Goal: Complete application form

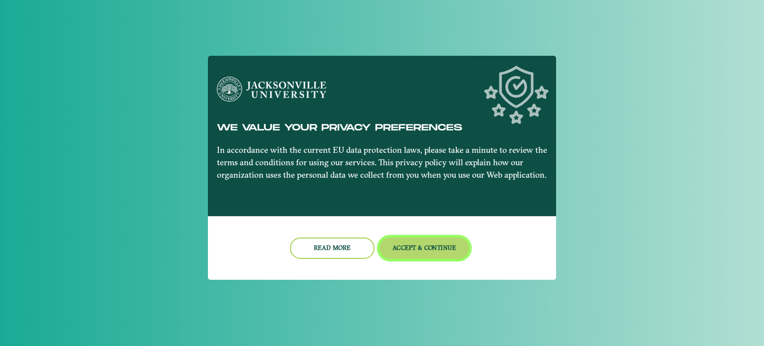
click at [417, 244] on button "Accept & Continue" at bounding box center [425, 247] width 90 height 21
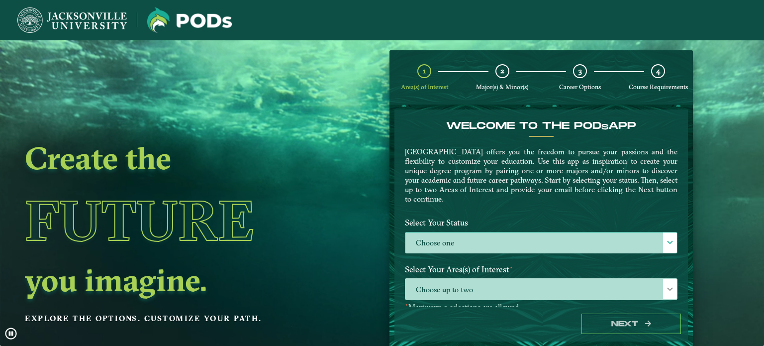
click at [460, 245] on label "Choose one" at bounding box center [541, 242] width 272 height 21
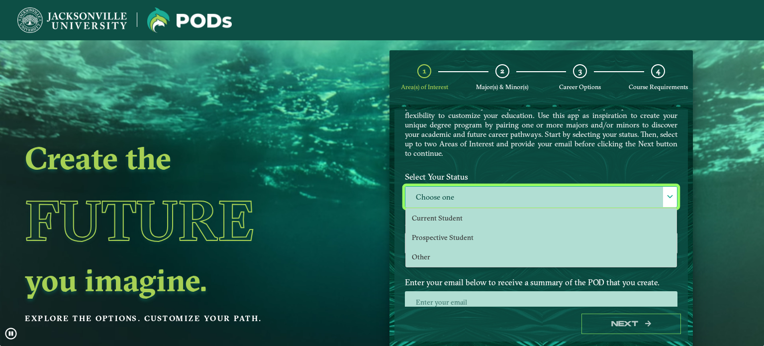
scroll to position [74, 0]
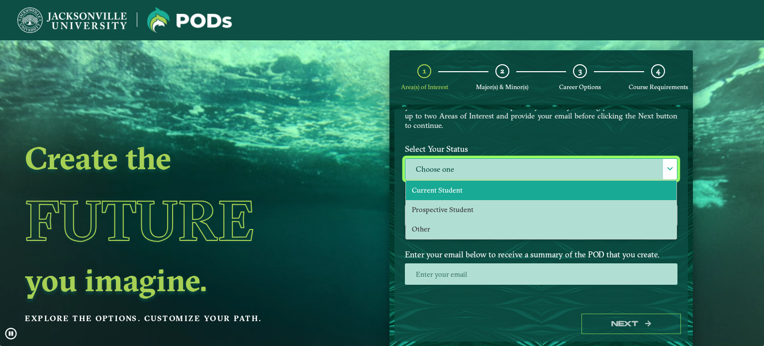
click at [435, 186] on span "Current Student" at bounding box center [437, 190] width 51 height 9
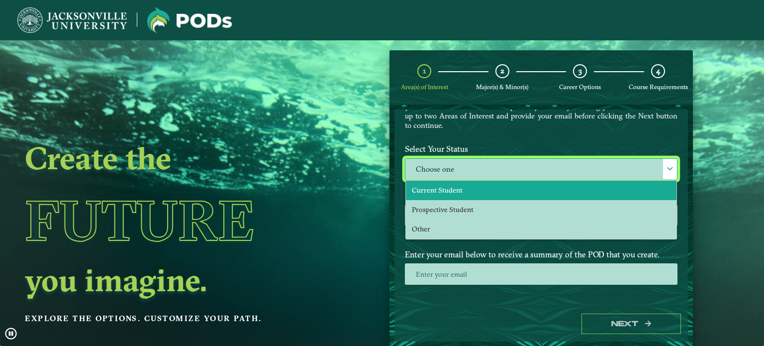
select select "[object Object]"
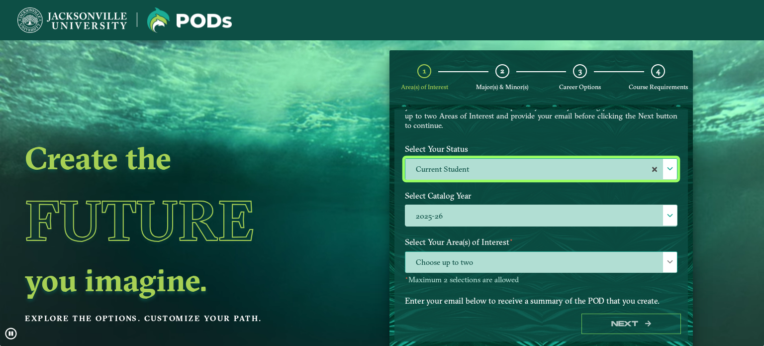
click at [416, 256] on span "Choose up to two" at bounding box center [541, 262] width 272 height 21
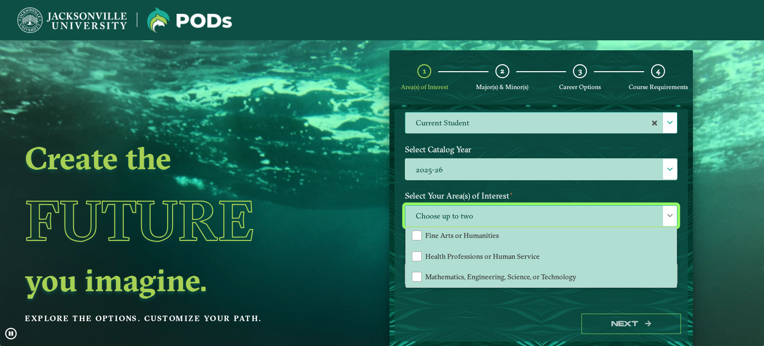
scroll to position [40, 0]
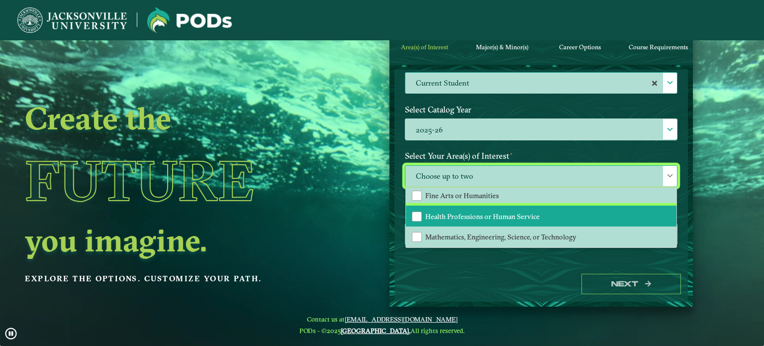
click at [486, 220] on li "Health Professions or Human Service" at bounding box center [541, 215] width 271 height 21
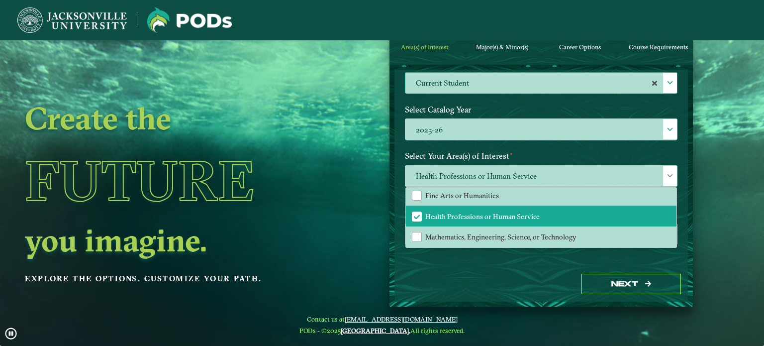
click at [452, 266] on div "Welcome to the POD s app [GEOGRAPHIC_DATA] offers you the freedom to pursue you…" at bounding box center [540, 168] width 293 height 197
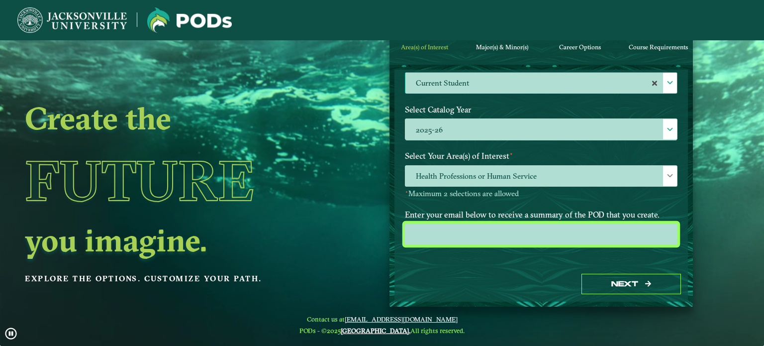
click at [426, 235] on input "email" at bounding box center [541, 233] width 273 height 21
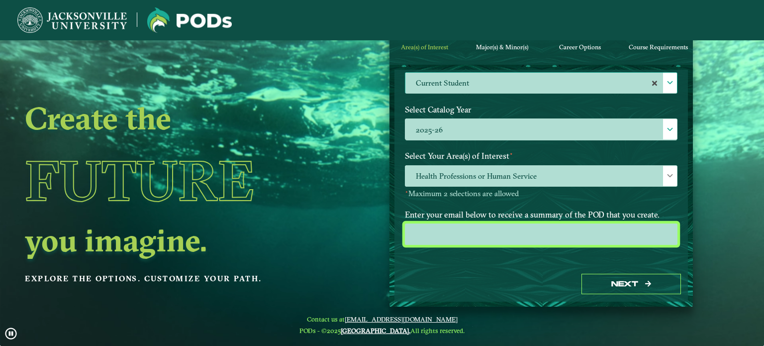
type input "[EMAIL_ADDRESS][DOMAIN_NAME]"
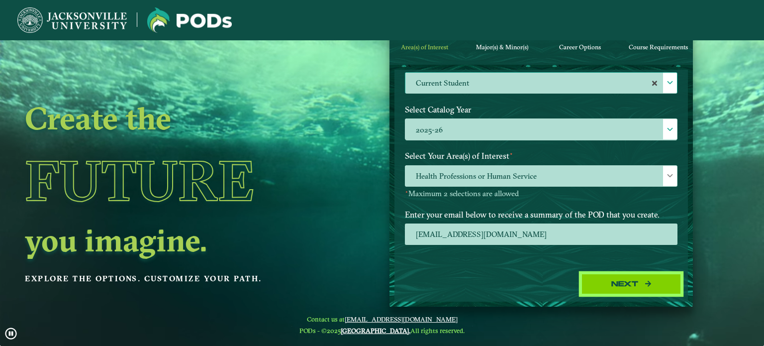
click at [599, 278] on button "Next" at bounding box center [630, 284] width 99 height 20
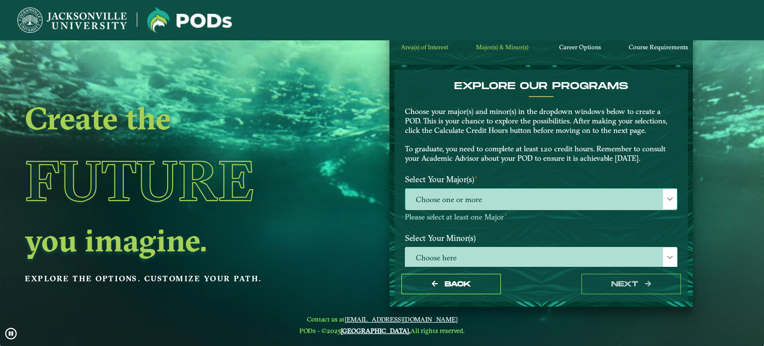
click at [516, 193] on span "Choose one or more" at bounding box center [541, 199] width 272 height 21
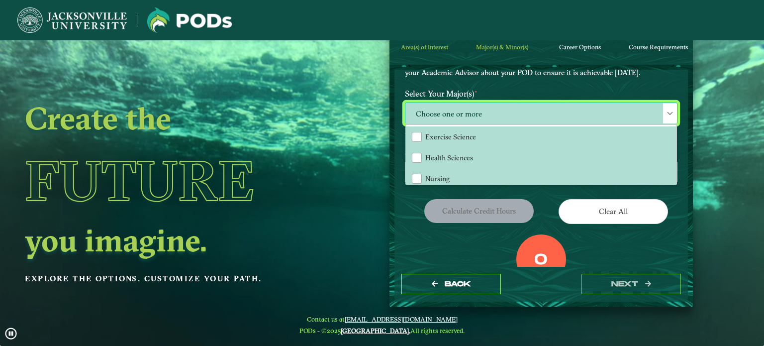
scroll to position [88, 0]
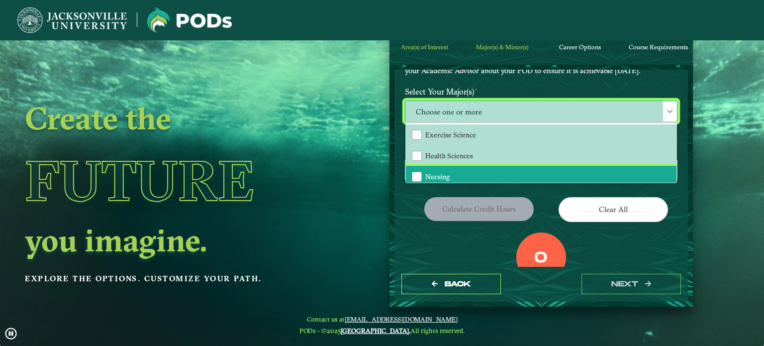
click at [463, 176] on li "Nursing" at bounding box center [541, 176] width 271 height 21
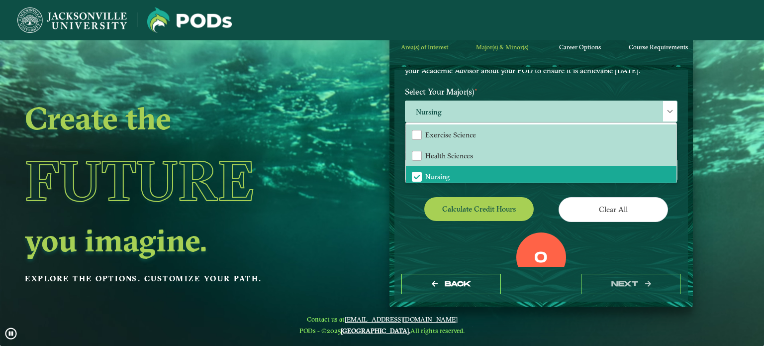
click at [499, 191] on div "EXPLORE OUR PROGRAMS Choose your major(s) and minor(s) in the dropdown windows …" at bounding box center [541, 155] width 273 height 324
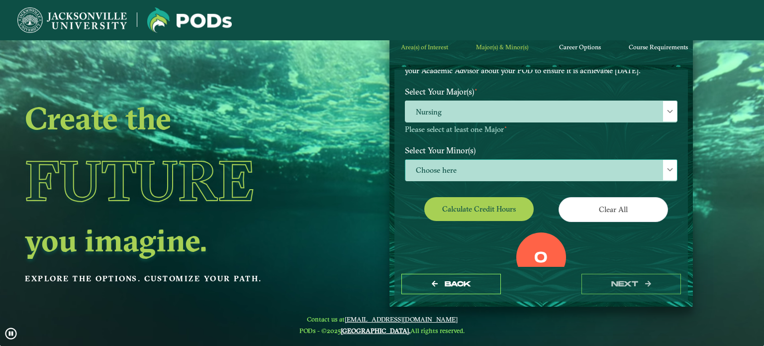
click at [475, 164] on span "Choose here" at bounding box center [541, 170] width 272 height 21
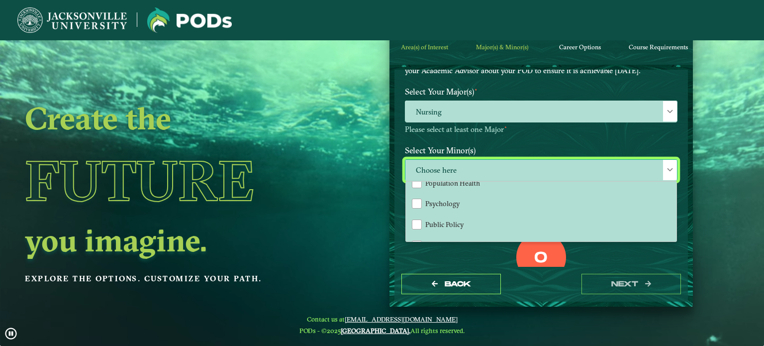
scroll to position [884, 0]
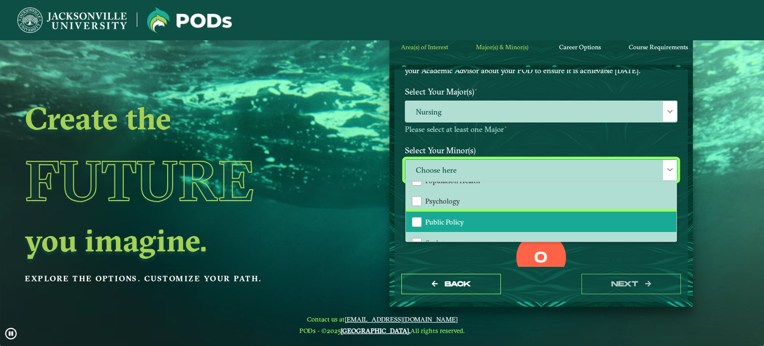
click at [463, 215] on li "Public Policy" at bounding box center [541, 221] width 271 height 21
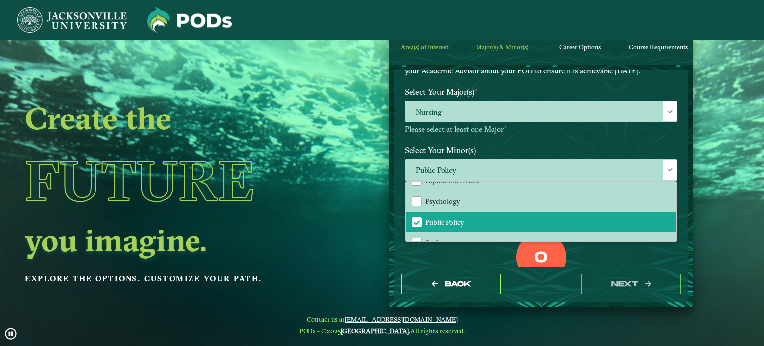
click at [476, 250] on div "0 Total Credit Hours" at bounding box center [540, 274] width 287 height 85
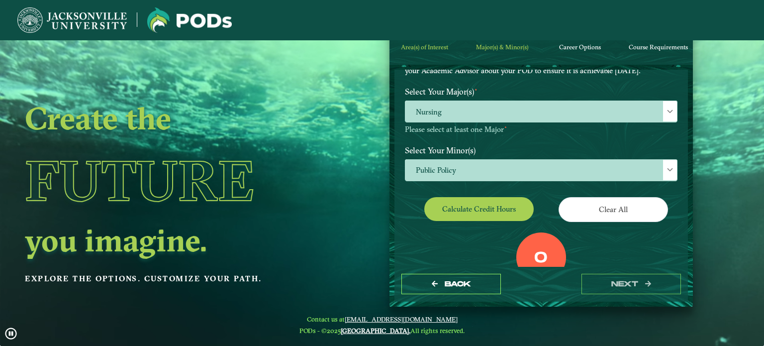
scroll to position [147, 0]
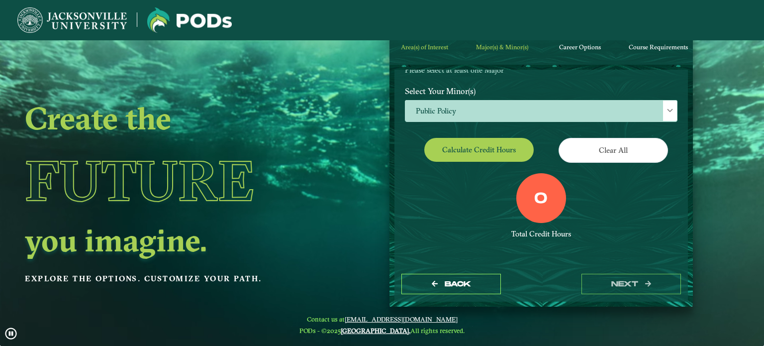
click at [461, 148] on button "Calculate credit hours" at bounding box center [478, 149] width 109 height 23
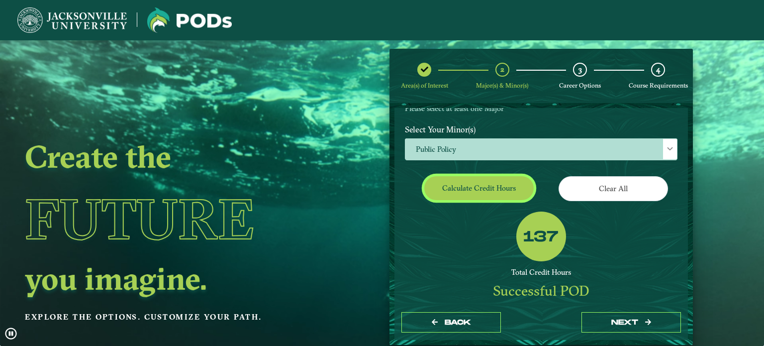
scroll to position [117, 0]
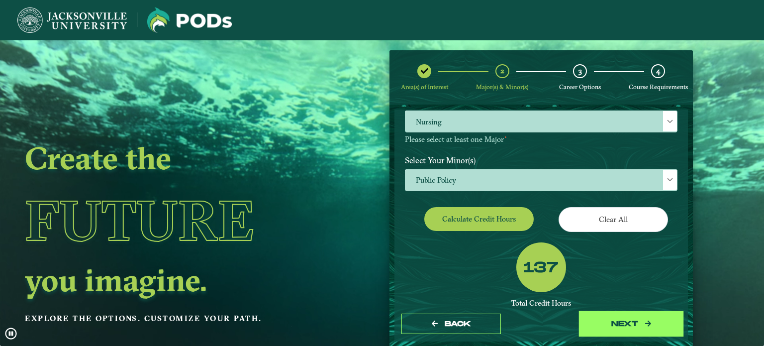
click at [606, 320] on button "next" at bounding box center [630, 323] width 99 height 20
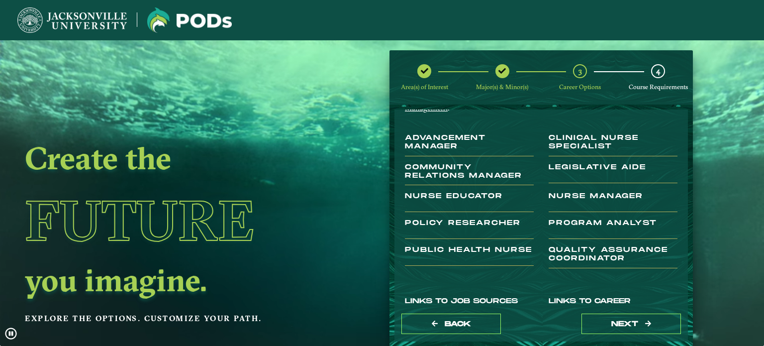
scroll to position [70, 0]
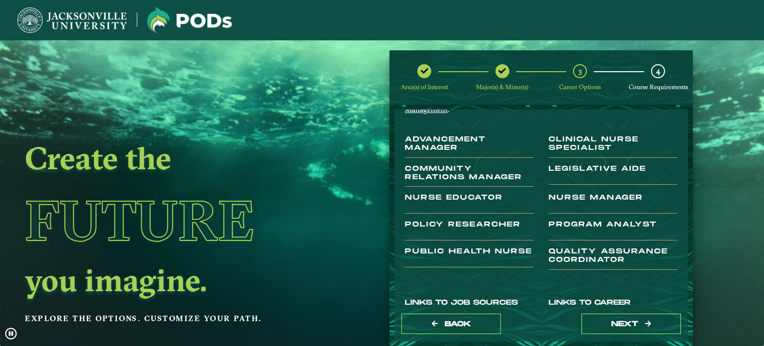
click at [549, 248] on h3 "Quality Assurance Coordinator" at bounding box center [613, 258] width 129 height 22
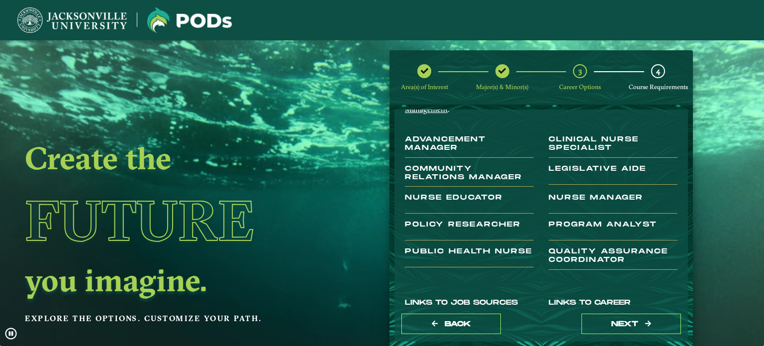
click at [549, 248] on h3 "Quality Assurance Coordinator" at bounding box center [613, 258] width 129 height 22
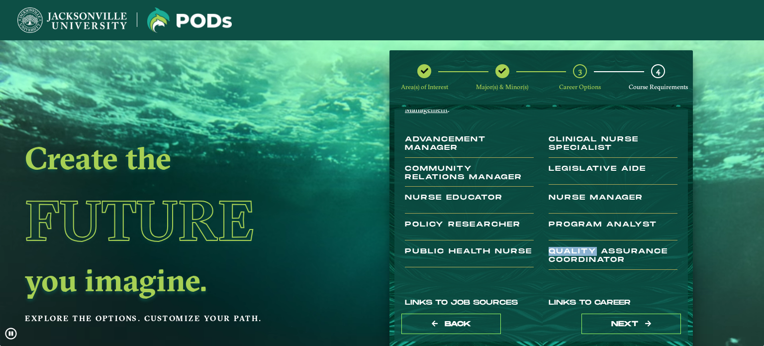
click at [549, 248] on h3 "Quality Assurance Coordinator" at bounding box center [613, 258] width 129 height 22
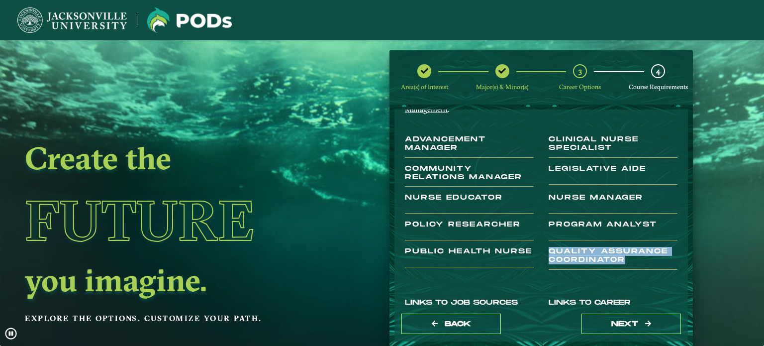
click at [416, 148] on h3 "Advancement Manager" at bounding box center [469, 146] width 129 height 22
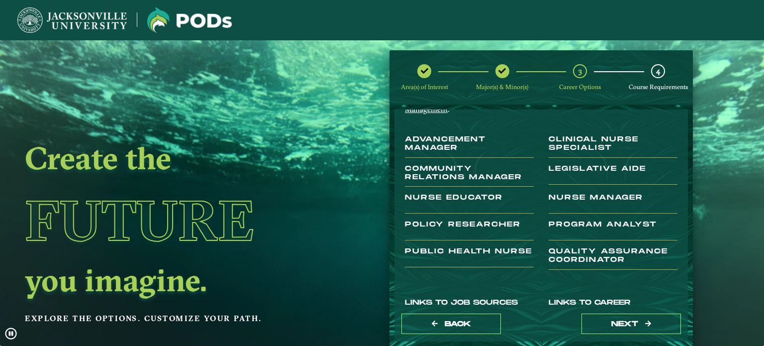
click at [416, 148] on h3 "Advancement Manager" at bounding box center [469, 146] width 129 height 22
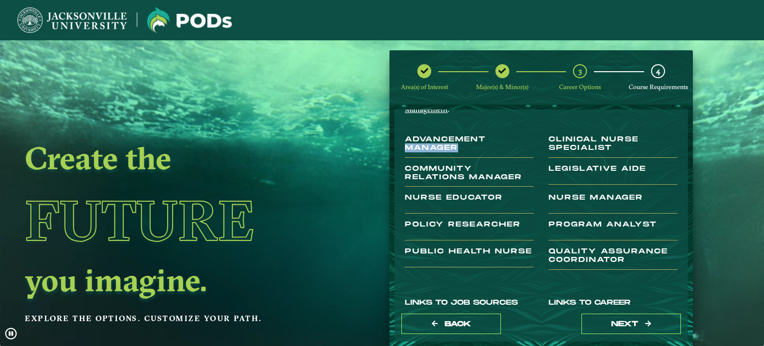
click at [416, 148] on h3 "Advancement Manager" at bounding box center [469, 146] width 129 height 22
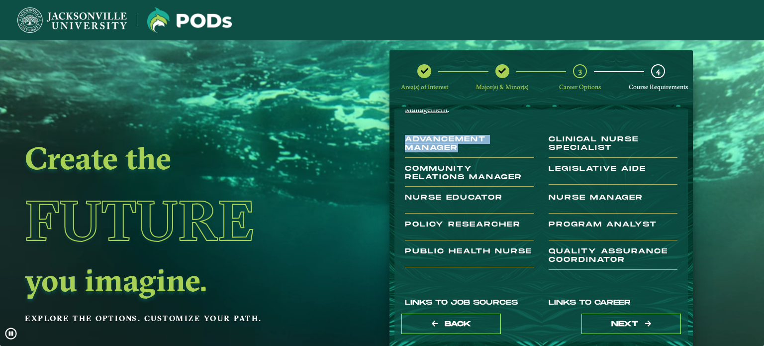
click at [442, 171] on h3 "Community Relations Manager" at bounding box center [469, 176] width 129 height 22
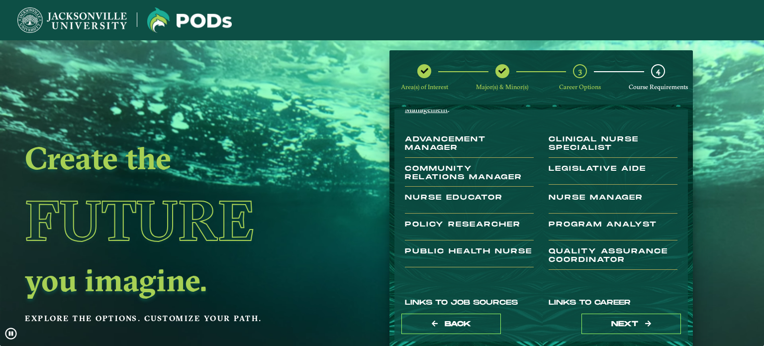
click at [442, 171] on h3 "Community Relations Manager" at bounding box center [469, 176] width 129 height 22
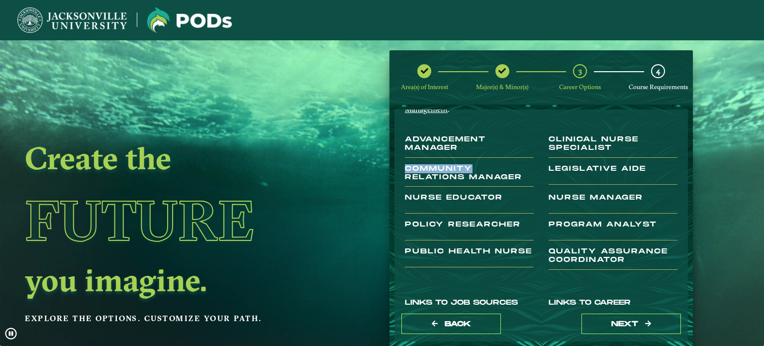
click at [442, 171] on h3 "Community Relations Manager" at bounding box center [469, 176] width 129 height 22
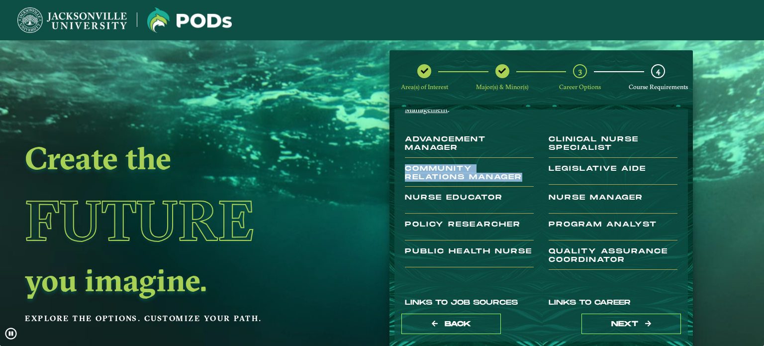
click at [438, 249] on h3 "Public Health Nurse" at bounding box center [469, 257] width 129 height 20
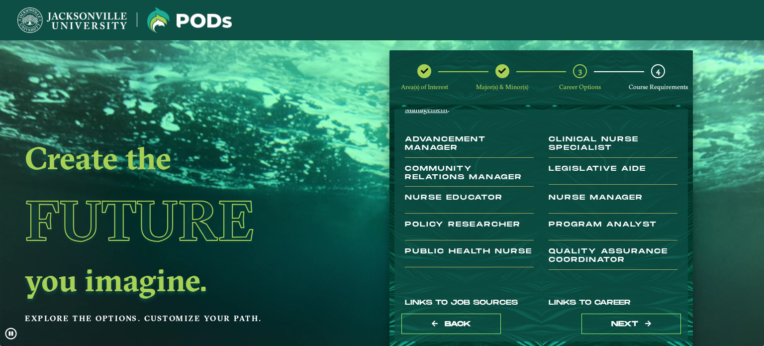
click at [438, 249] on h3 "Public Health Nurse" at bounding box center [469, 257] width 129 height 20
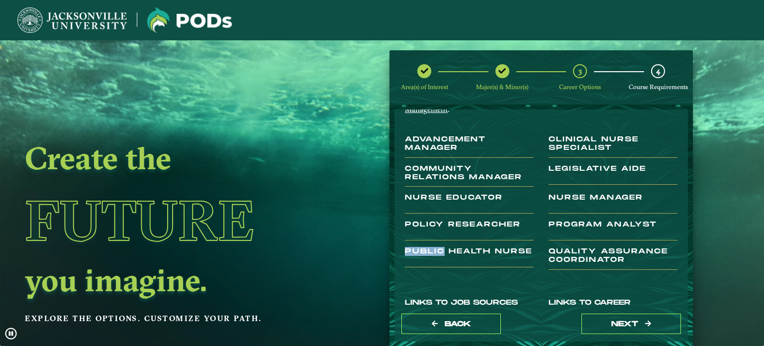
click at [438, 249] on h3 "Public Health Nurse" at bounding box center [469, 257] width 129 height 20
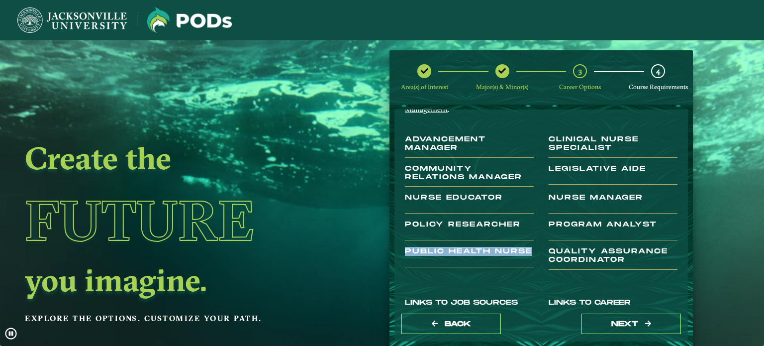
click at [564, 166] on h3 "Legislative Aide" at bounding box center [613, 175] width 129 height 20
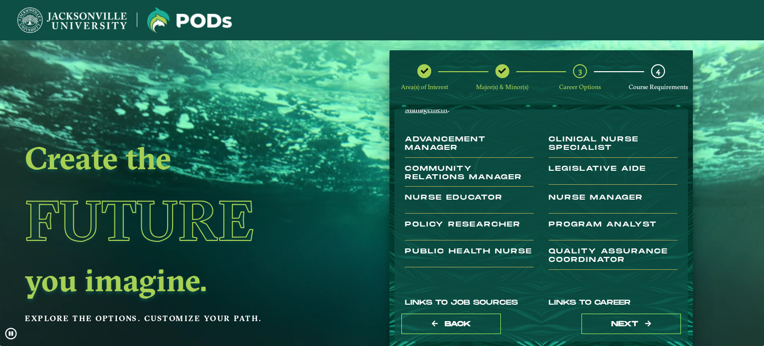
click at [564, 166] on h3 "Legislative Aide" at bounding box center [613, 175] width 129 height 20
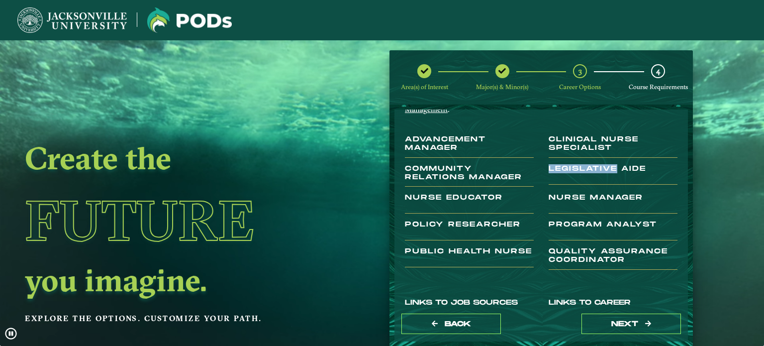
click at [564, 166] on h3 "Legislative Aide" at bounding box center [613, 175] width 129 height 20
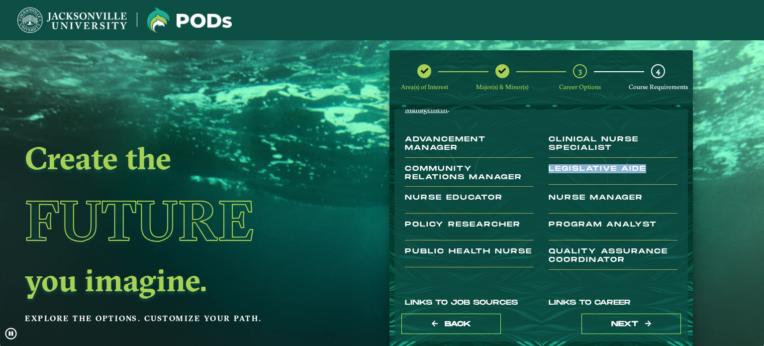
click at [578, 226] on h3 "Program Analyst" at bounding box center [613, 230] width 129 height 20
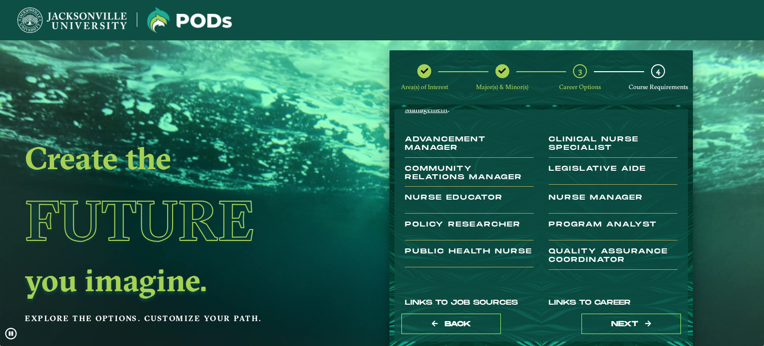
click at [578, 226] on h3 "Program Analyst" at bounding box center [613, 230] width 129 height 20
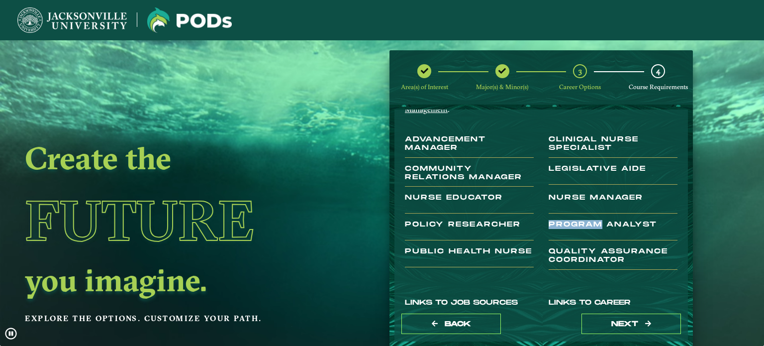
click at [578, 226] on h3 "Program Analyst" at bounding box center [613, 230] width 129 height 20
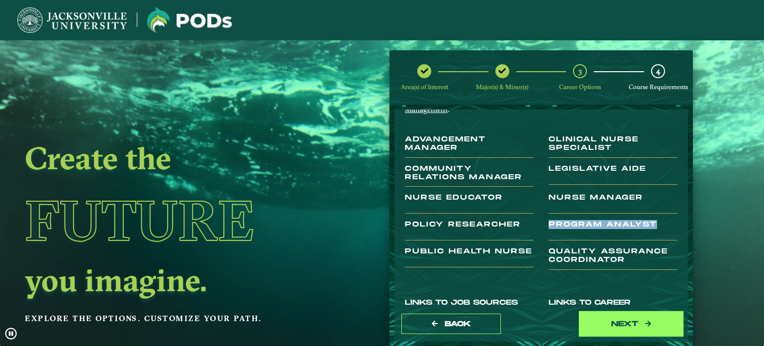
click at [599, 322] on button "next" at bounding box center [630, 323] width 99 height 20
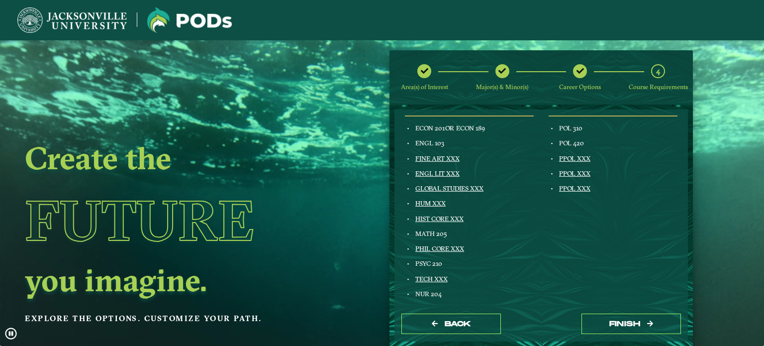
scroll to position [136, 0]
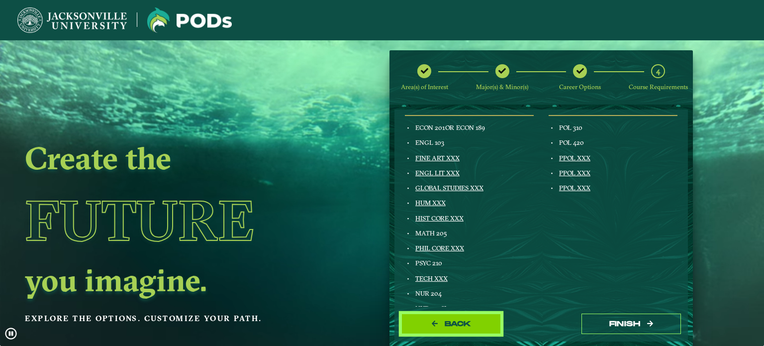
click at [451, 327] on span "Back" at bounding box center [458, 323] width 26 height 8
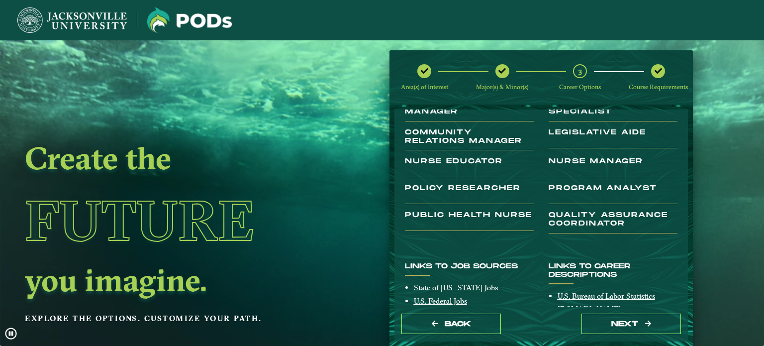
scroll to position [107, 0]
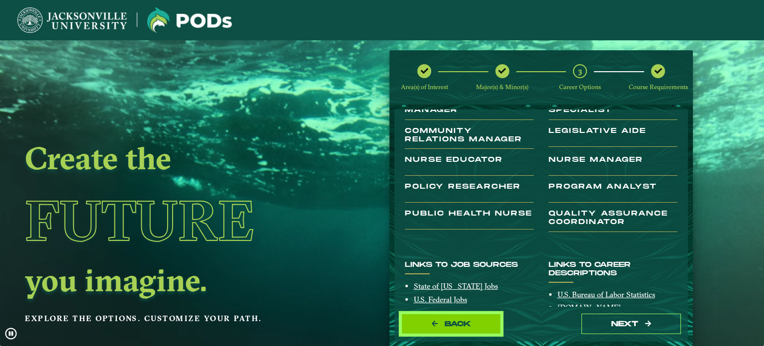
click at [450, 318] on button "Back" at bounding box center [450, 323] width 99 height 20
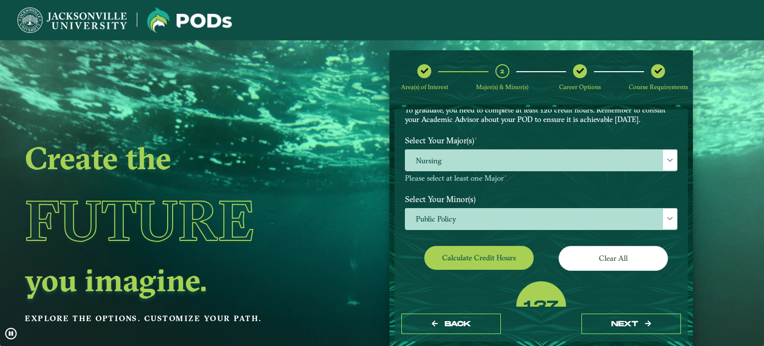
scroll to position [79, 0]
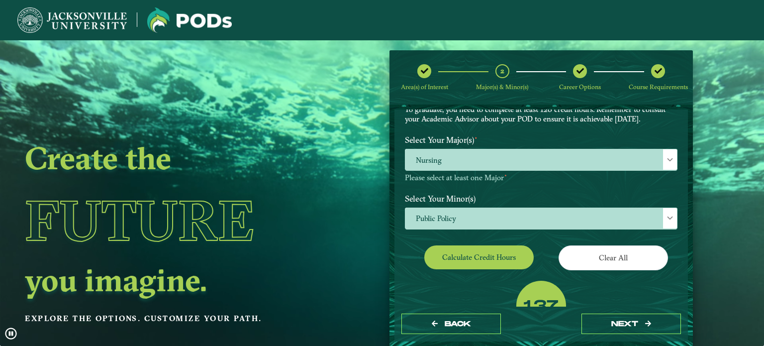
click at [499, 217] on span "Public Policy" at bounding box center [541, 218] width 272 height 21
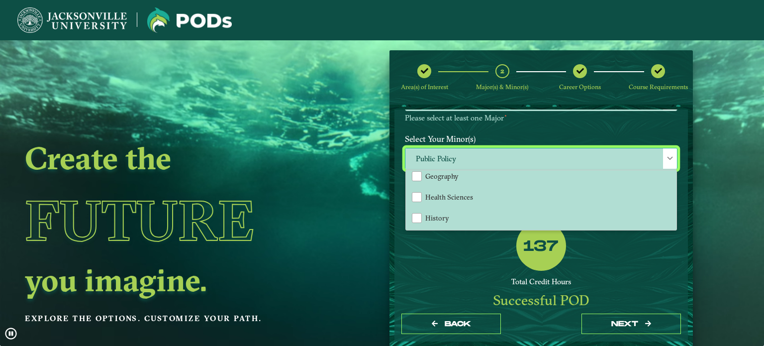
scroll to position [545, 0]
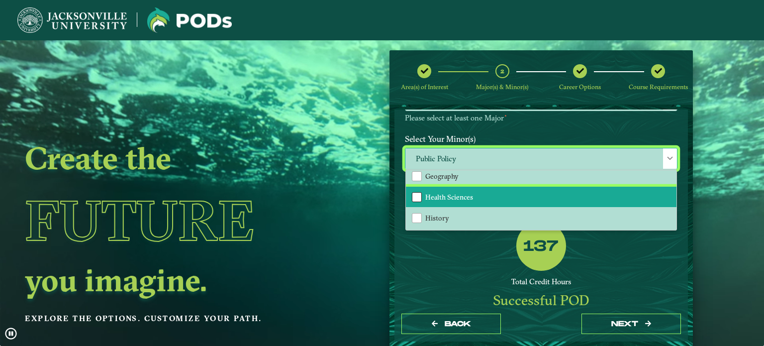
click at [412, 192] on div "Health Sciences" at bounding box center [417, 197] width 10 height 10
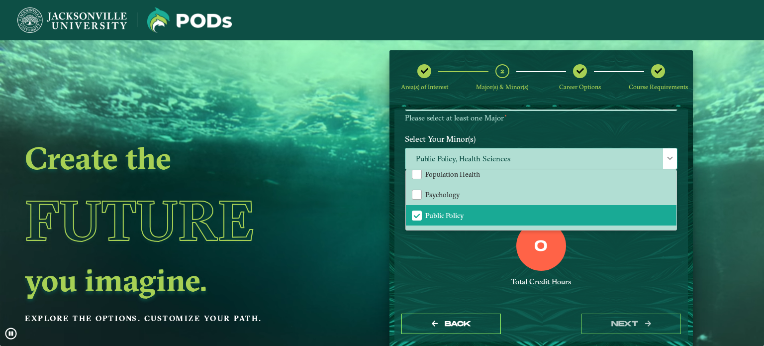
scroll to position [882, 0]
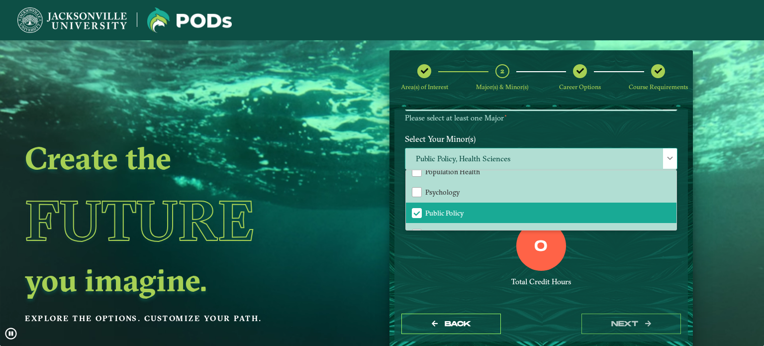
click at [418, 208] on span "Public Policy" at bounding box center [416, 212] width 9 height 9
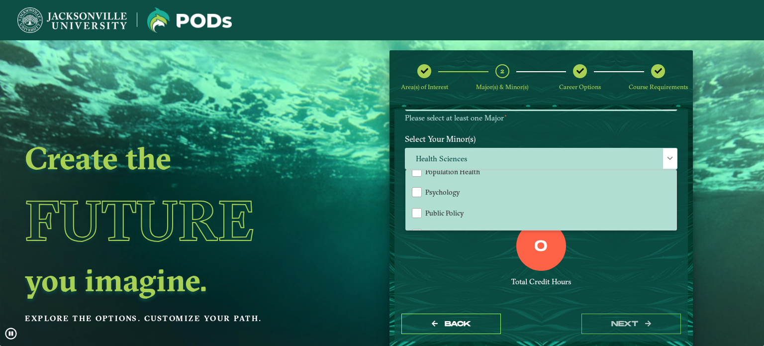
click at [451, 250] on div "0 Total Credit Hours" at bounding box center [540, 263] width 287 height 85
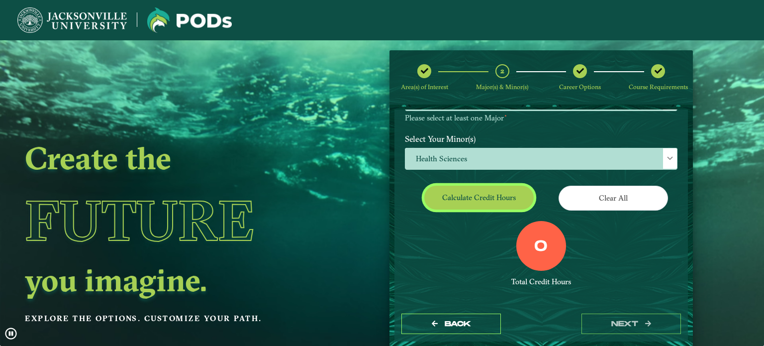
click at [509, 191] on button "Calculate credit hours" at bounding box center [478, 197] width 109 height 23
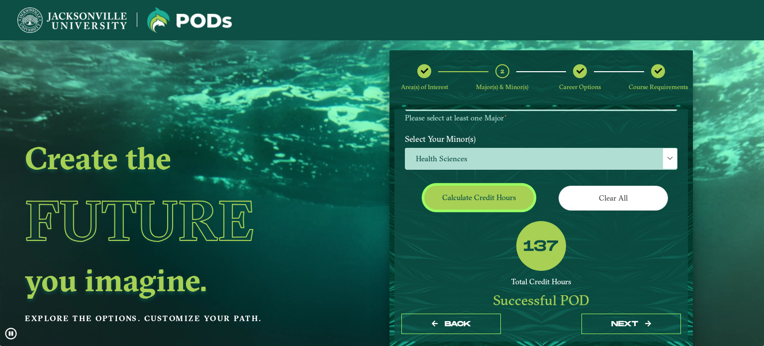
scroll to position [117, 0]
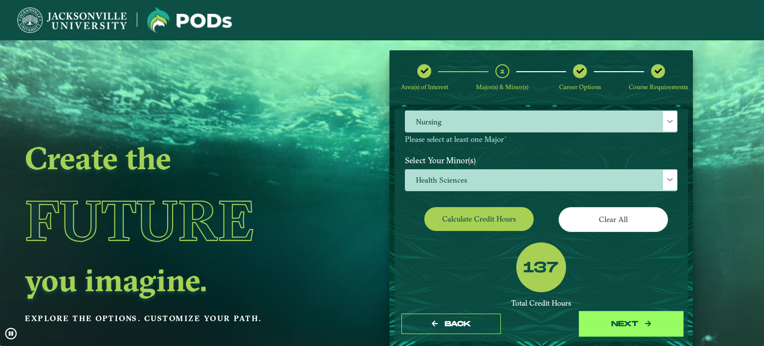
click at [613, 330] on button "next" at bounding box center [630, 323] width 99 height 20
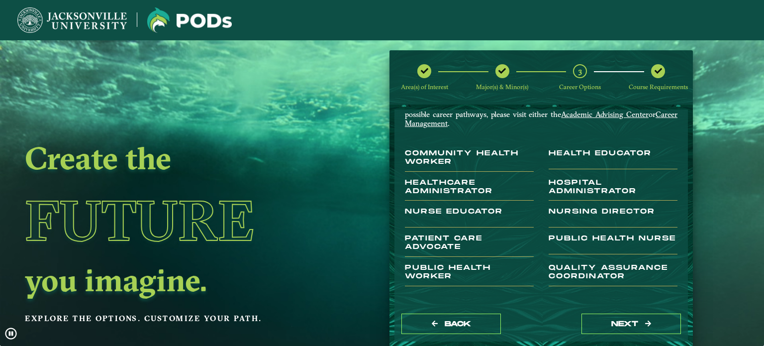
scroll to position [56, 0]
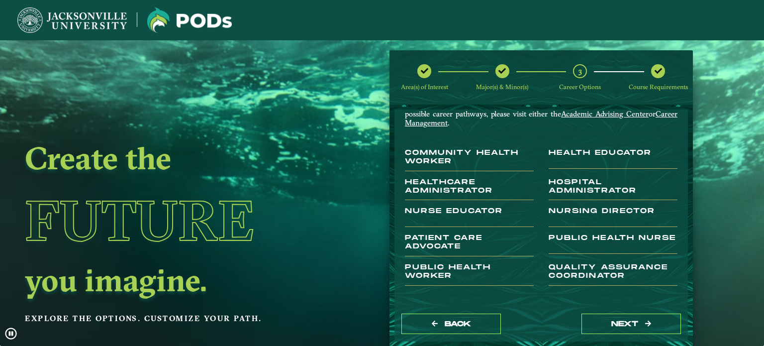
click at [445, 187] on h3 "Healthcare Administrator" at bounding box center [469, 189] width 129 height 22
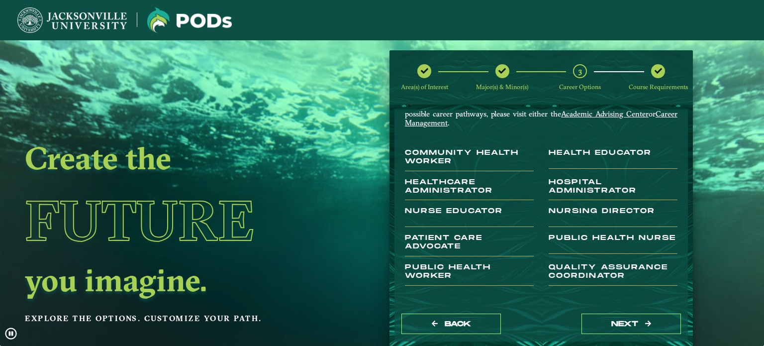
click at [445, 187] on h3 "Healthcare Administrator" at bounding box center [469, 189] width 129 height 22
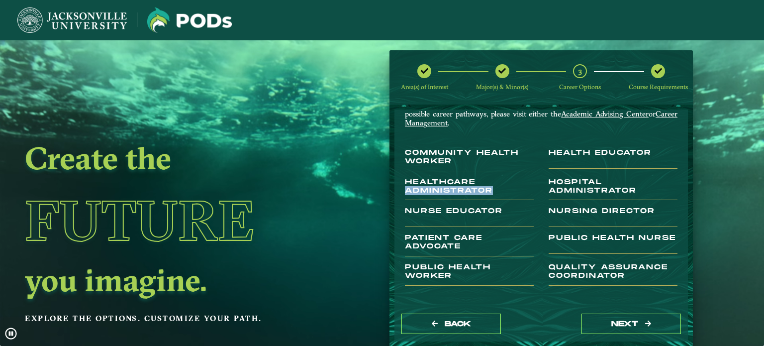
click at [445, 187] on h3 "Healthcare Administrator" at bounding box center [469, 189] width 129 height 22
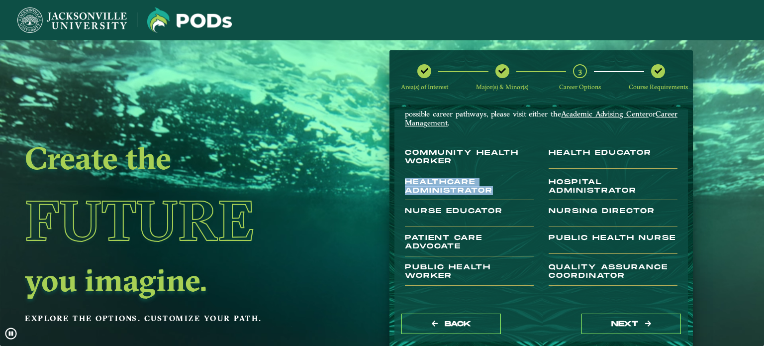
click at [571, 151] on h3 "Health Educator" at bounding box center [613, 159] width 129 height 20
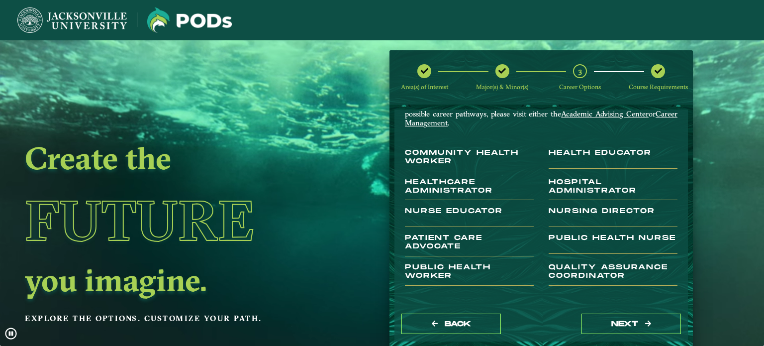
click at [571, 151] on h3 "Health Educator" at bounding box center [613, 159] width 129 height 20
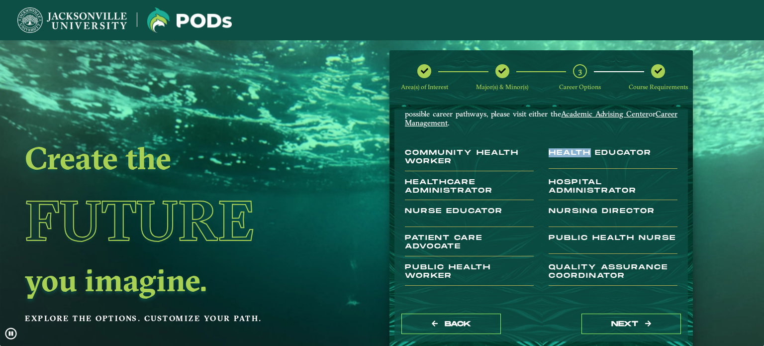
click at [571, 151] on h3 "Health Educator" at bounding box center [613, 159] width 129 height 20
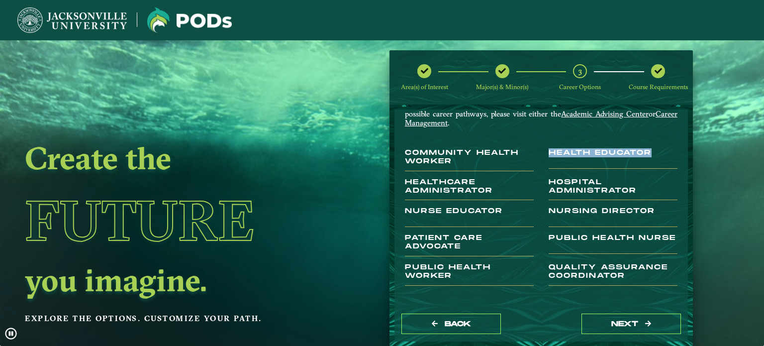
click at [587, 213] on h3 "Nursing Director" at bounding box center [613, 217] width 129 height 20
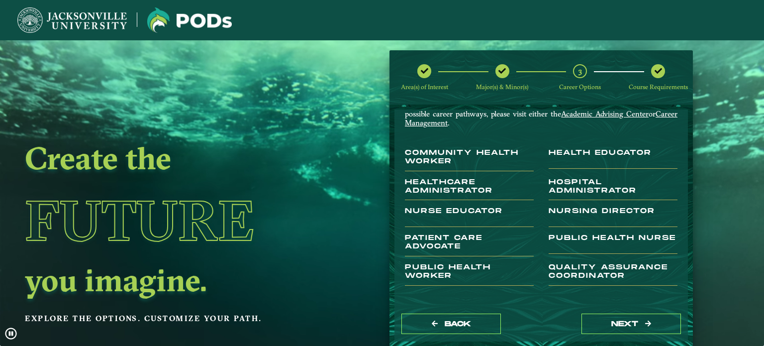
click at [587, 213] on h3 "Nursing Director" at bounding box center [613, 217] width 129 height 20
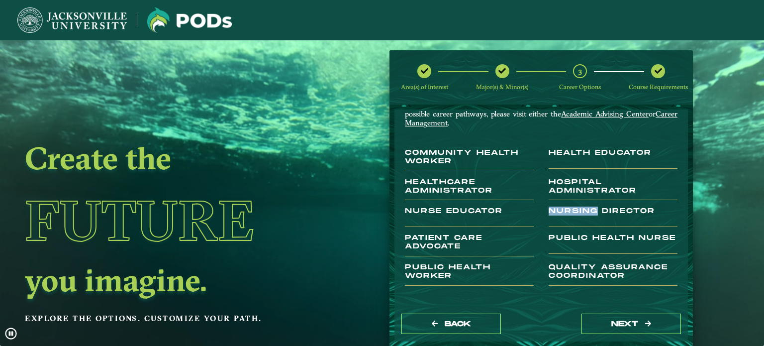
click at [587, 213] on h3 "Nursing Director" at bounding box center [613, 217] width 129 height 20
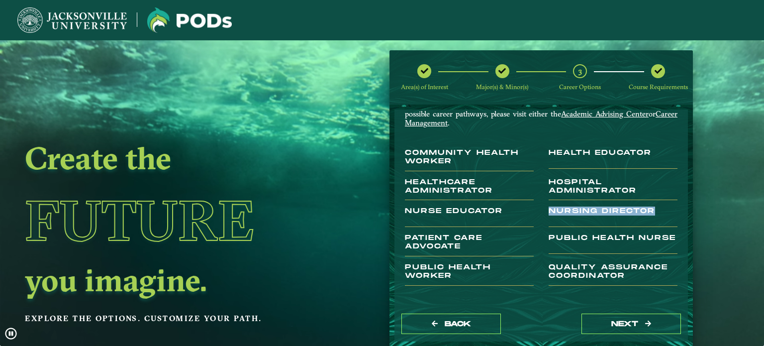
click at [568, 185] on h3 "Hospital Administrator" at bounding box center [613, 189] width 129 height 22
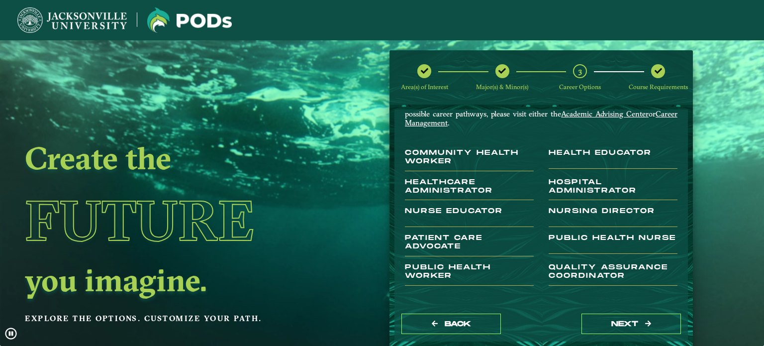
click at [568, 185] on h3 "Hospital Administrator" at bounding box center [613, 189] width 129 height 22
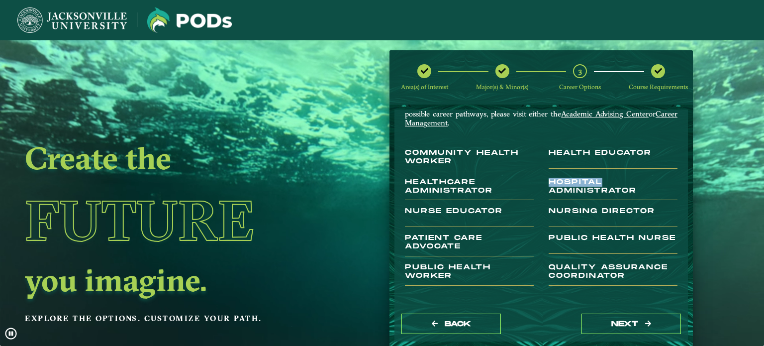
click at [568, 185] on h3 "Hospital Administrator" at bounding box center [613, 189] width 129 height 22
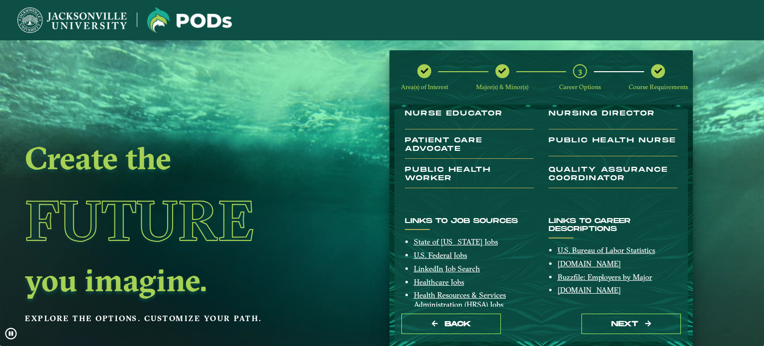
scroll to position [154, 0]
